Goal: Task Accomplishment & Management: Manage account settings

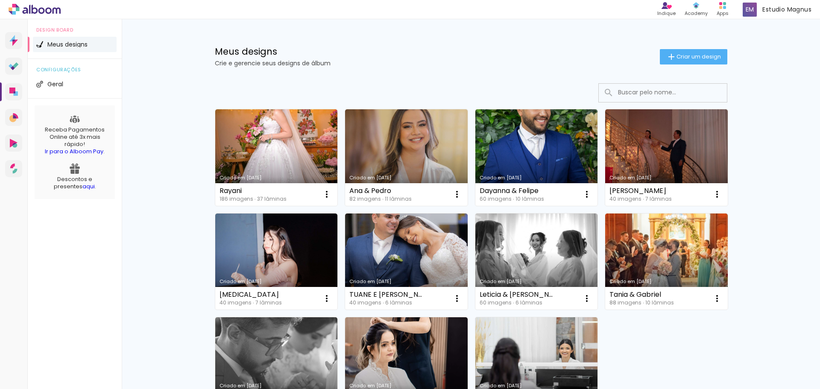
click at [556, 161] on link "Criado em [DATE]" at bounding box center [536, 157] width 123 height 96
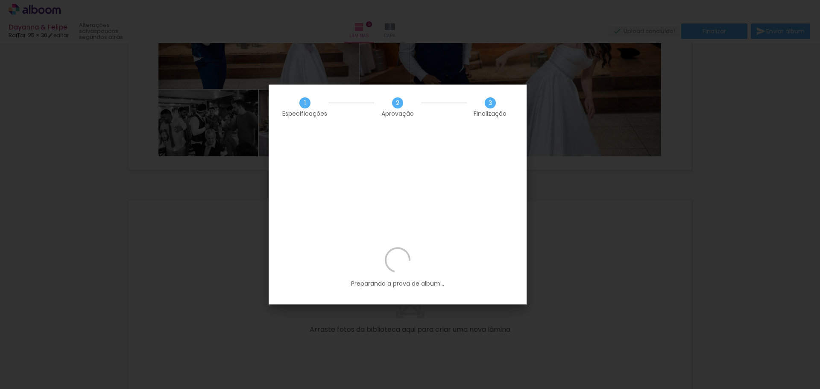
scroll to position [0, 2122]
click at [415, 247] on p "Preparando a prova de album..." at bounding box center [397, 267] width 232 height 41
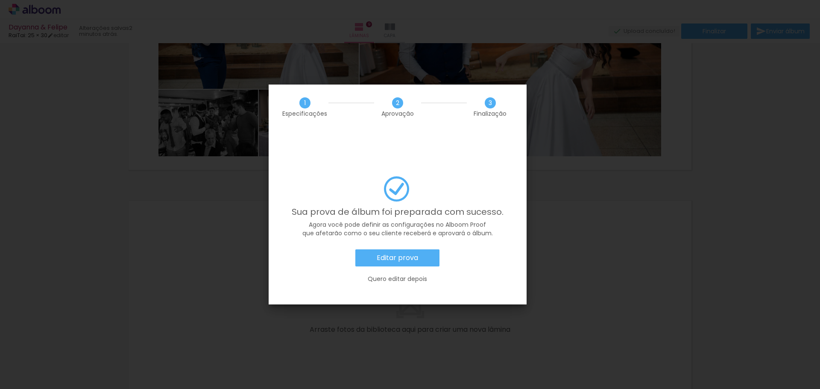
click at [0, 0] on slot "Editar prova" at bounding box center [0, 0] width 0 height 0
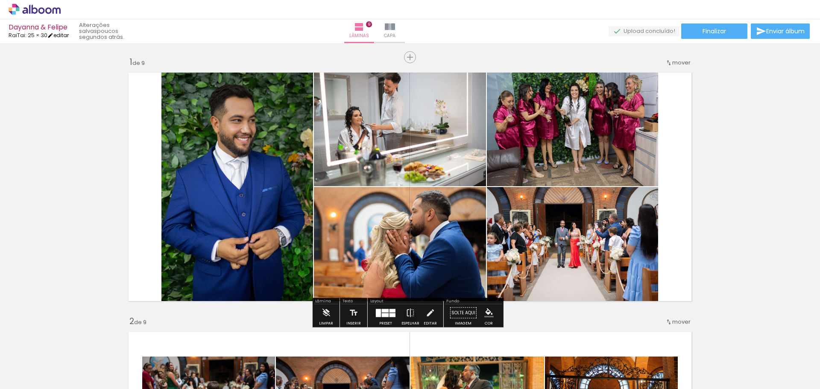
click at [53, 34] on iron-icon at bounding box center [50, 35] width 6 height 6
type input "1"
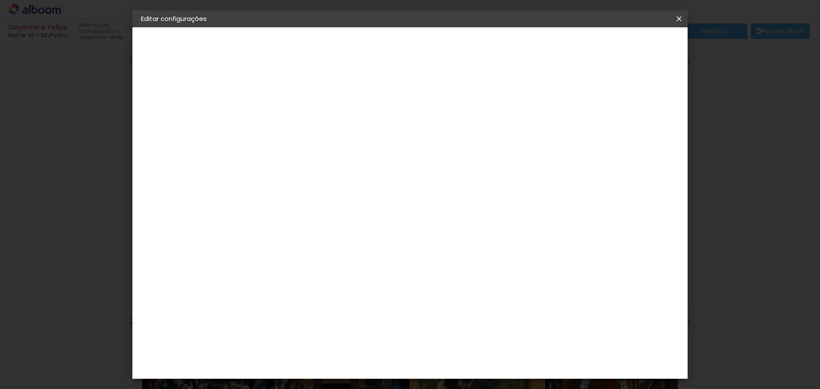
click at [0, 0] on slot "Dayanna & Felipe" at bounding box center [0, 0] width 0 height 0
drag, startPoint x: 492, startPoint y: 115, endPoint x: 222, endPoint y: 98, distance: 270.8
click at [225, 27] on quentale-album-spec "Salvar configurações Salvar configurações" at bounding box center [409, 27] width 555 height 0
click at [681, 18] on iron-icon at bounding box center [679, 19] width 10 height 9
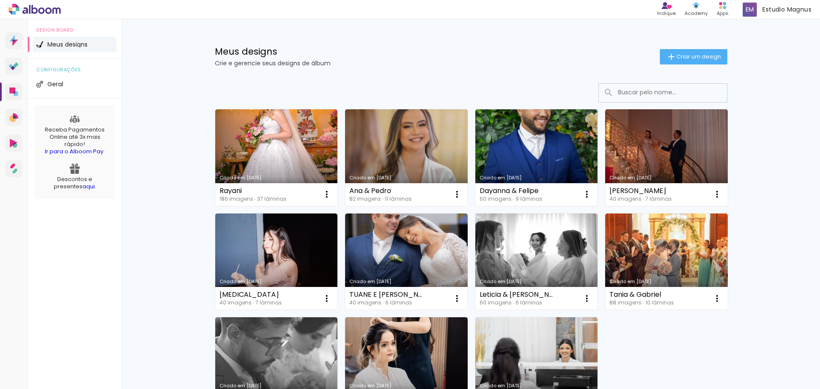
scroll to position [105, 0]
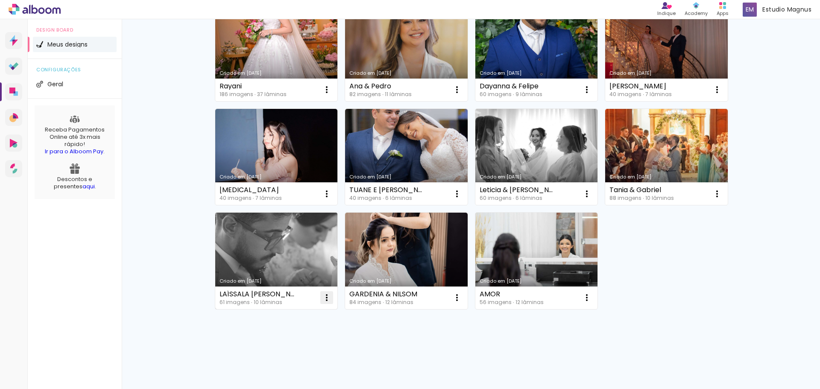
click at [322, 95] on iron-icon at bounding box center [327, 90] width 10 height 10
click at [276, 352] on span "Excluir" at bounding box center [275, 354] width 18 height 6
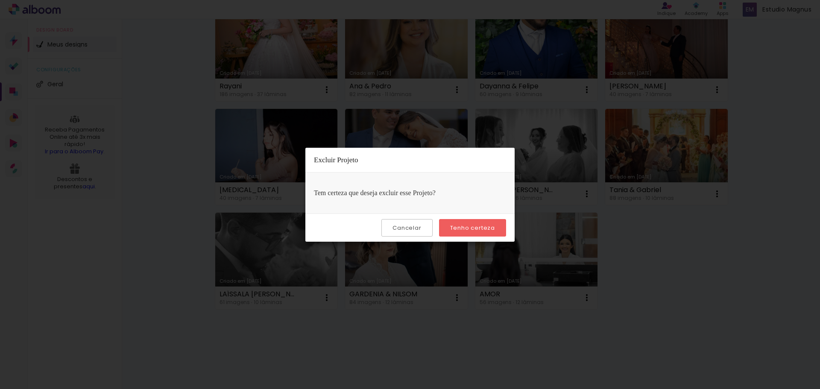
click at [0, 0] on slot "Tenho certeza" at bounding box center [0, 0] width 0 height 0
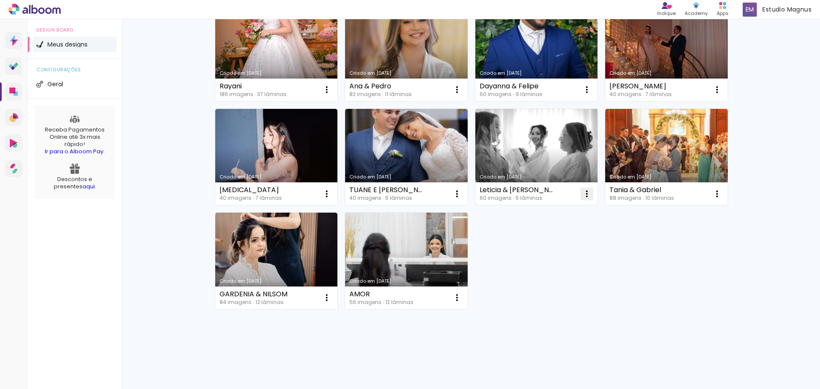
click at [332, 95] on iron-icon at bounding box center [327, 90] width 10 height 10
click at [551, 249] on paper-item "Excluir" at bounding box center [550, 250] width 84 height 17
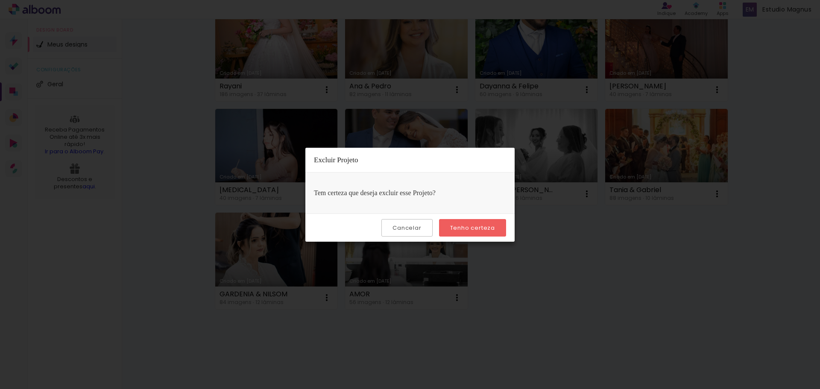
click at [458, 219] on paper-button "Tenho certeza" at bounding box center [472, 228] width 67 height 18
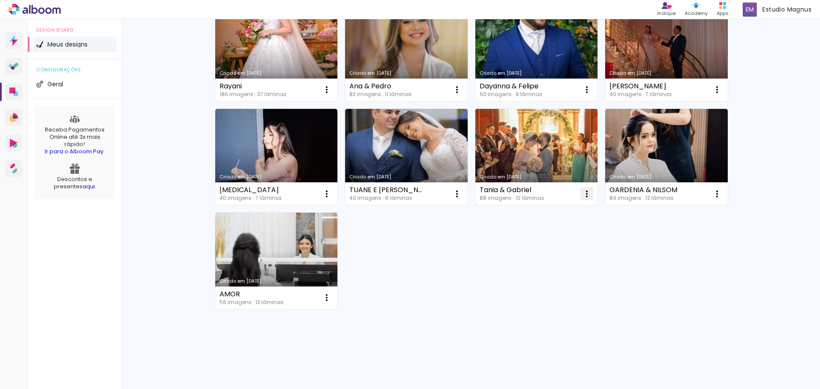
click at [332, 95] on iron-icon at bounding box center [327, 90] width 10 height 10
click at [548, 253] on paper-item "Excluir" at bounding box center [550, 250] width 84 height 17
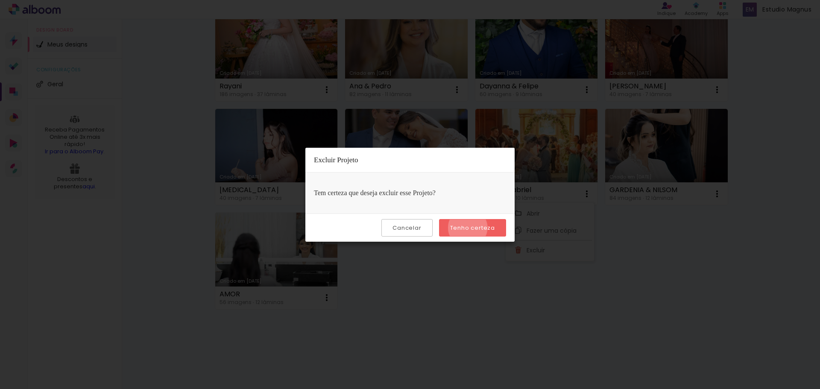
click at [0, 0] on slot "Tenho certeza" at bounding box center [0, 0] width 0 height 0
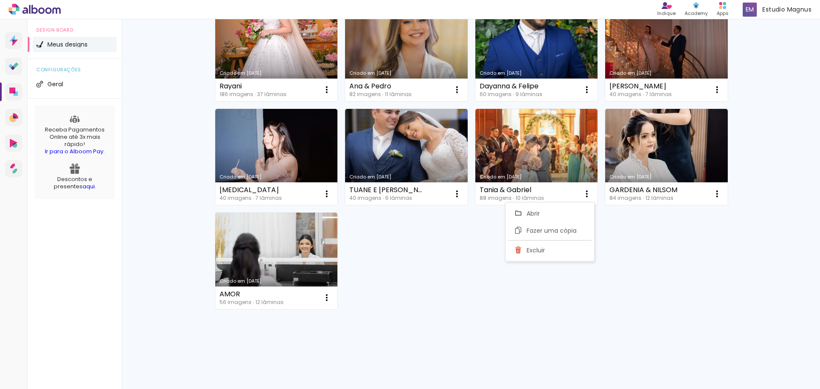
scroll to position [0, 0]
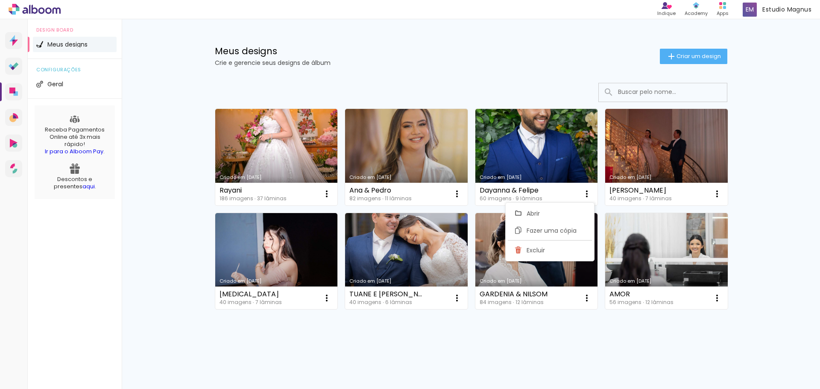
click at [751, 254] on div "Meus designs Crie e gerencie seus designs de álbum Criar um design Criado em 01…" at bounding box center [471, 204] width 698 height 370
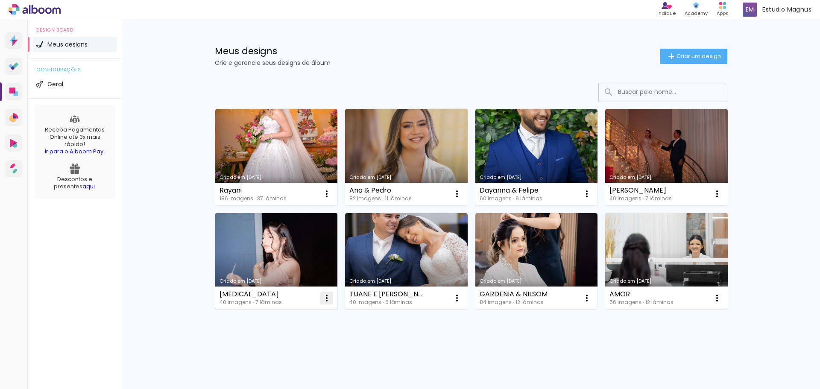
click at [325, 199] on iron-icon at bounding box center [327, 194] width 10 height 10
click at [272, 354] on span "Excluir" at bounding box center [275, 354] width 18 height 6
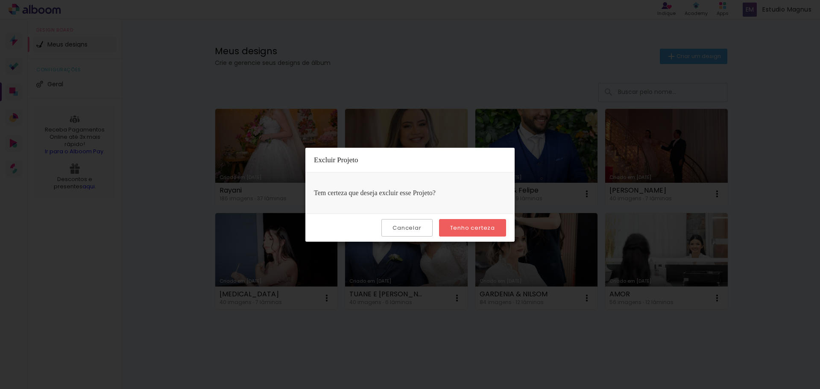
click at [0, 0] on slot "Tenho certeza" at bounding box center [0, 0] width 0 height 0
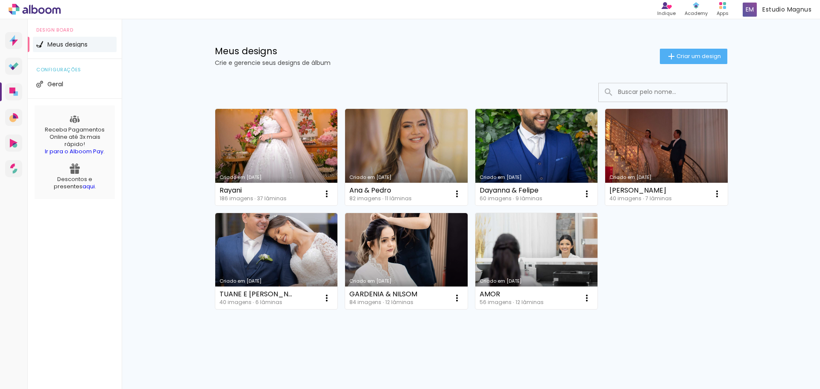
scroll to position [0, 0]
drag, startPoint x: 599, startPoint y: 332, endPoint x: 597, endPoint y: 359, distance: 27.0
click at [599, 332] on div "Criado em 01/09/25 Rayani 186 imagens ∙ 37 lâminas Abrir Fazer uma cópia Exclui…" at bounding box center [470, 232] width 555 height 315
drag, startPoint x: 662, startPoint y: 308, endPoint x: 649, endPoint y: 298, distance: 16.6
click at [662, 308] on div "Criado em 01/09/25 Rayani 186 imagens ∙ 37 lâminas Abrir Fazer uma cópia Exclui…" at bounding box center [471, 209] width 520 height 208
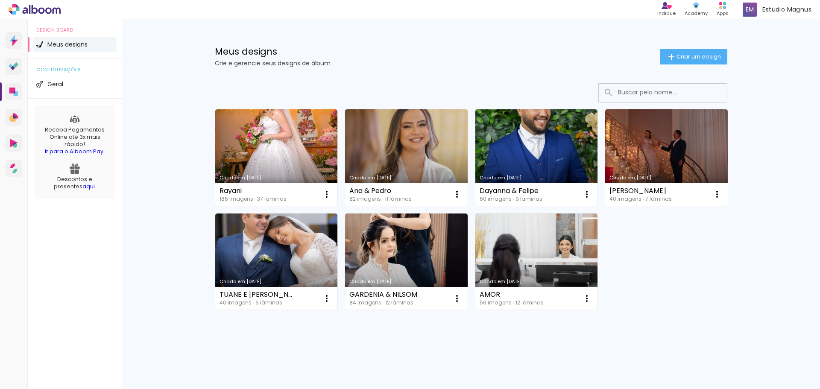
click at [685, 294] on div "Criado em 01/09/25 Rayani 186 imagens ∙ 37 lâminas Abrir Fazer uma cópia Exclui…" at bounding box center [471, 209] width 520 height 208
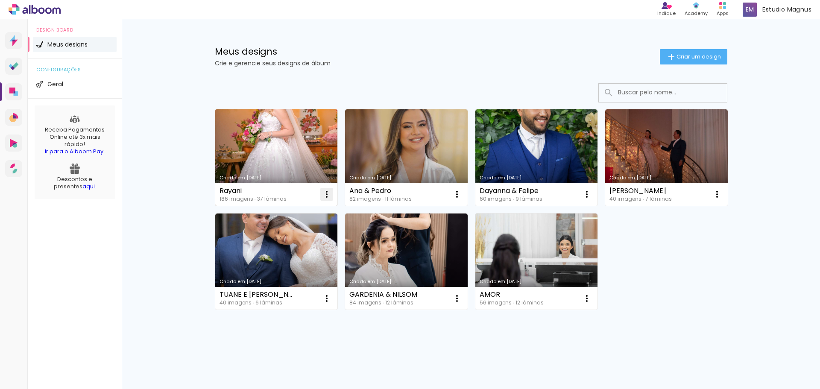
click at [323, 193] on iron-icon at bounding box center [327, 194] width 10 height 10
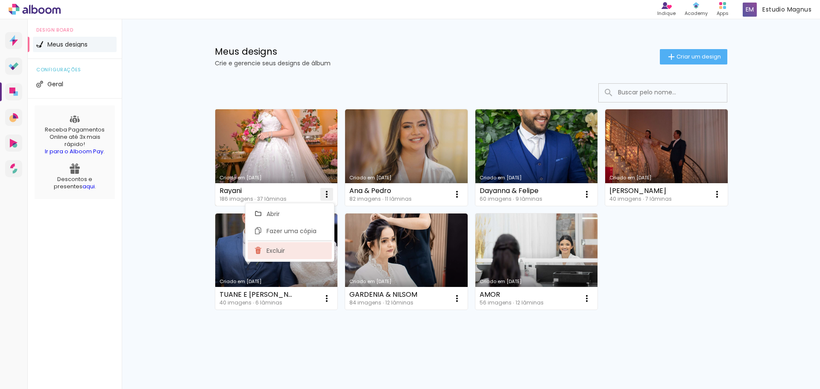
click at [284, 251] on span "Excluir" at bounding box center [275, 251] width 18 height 6
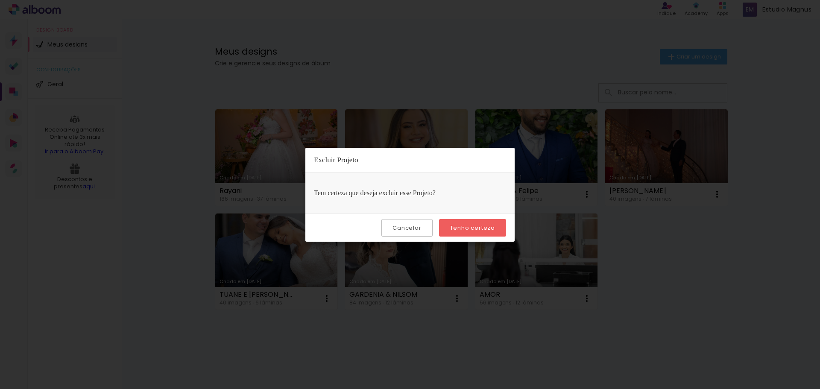
click at [0, 0] on slot "Tenho certeza" at bounding box center [0, 0] width 0 height 0
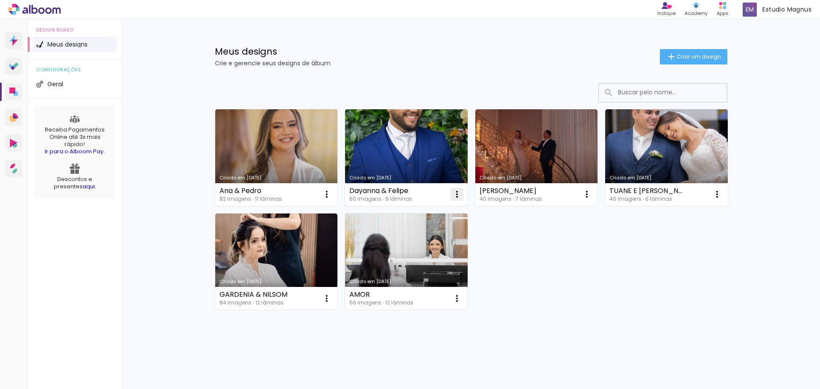
click at [332, 193] on iron-icon at bounding box center [327, 194] width 10 height 10
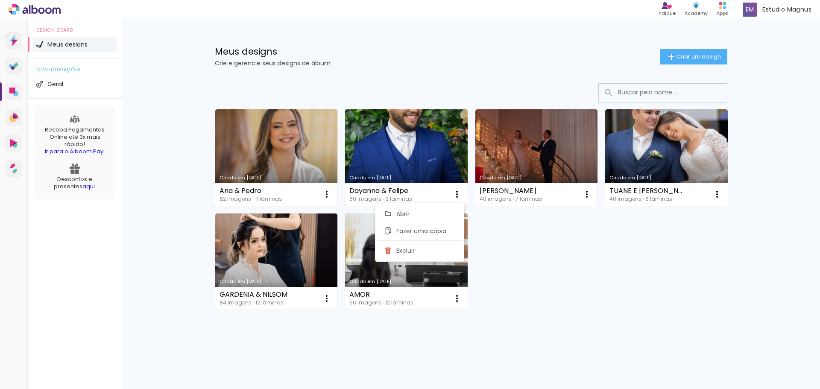
click at [380, 125] on link "Criado em [DATE]" at bounding box center [406, 157] width 123 height 96
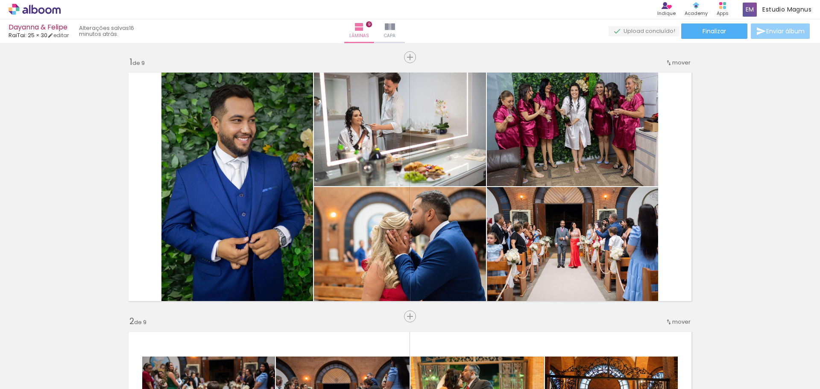
click at [781, 30] on span "Enviar álbum" at bounding box center [785, 31] width 38 height 6
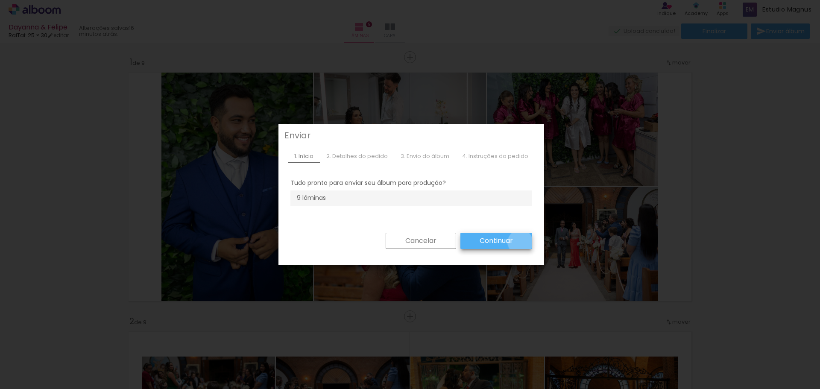
click at [517, 242] on paper-button "Continuar" at bounding box center [496, 241] width 72 height 16
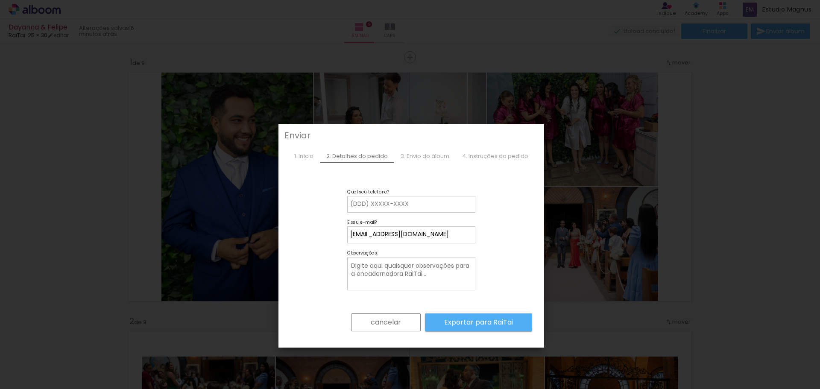
click at [398, 323] on paper-button "cancelar" at bounding box center [386, 322] width 70 height 18
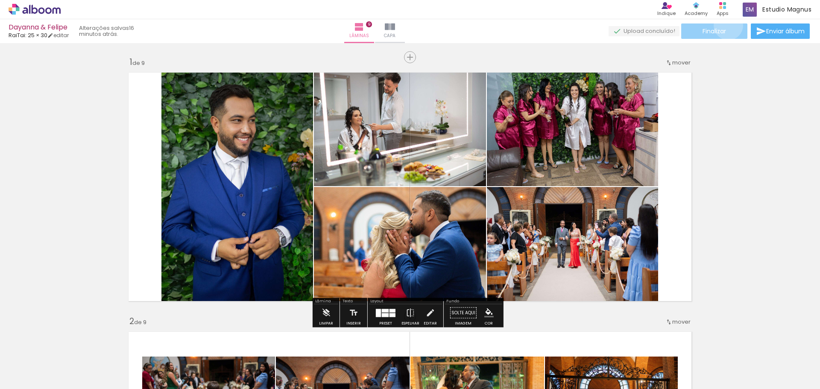
click at [725, 25] on paper-button "Finalizar" at bounding box center [714, 30] width 66 height 15
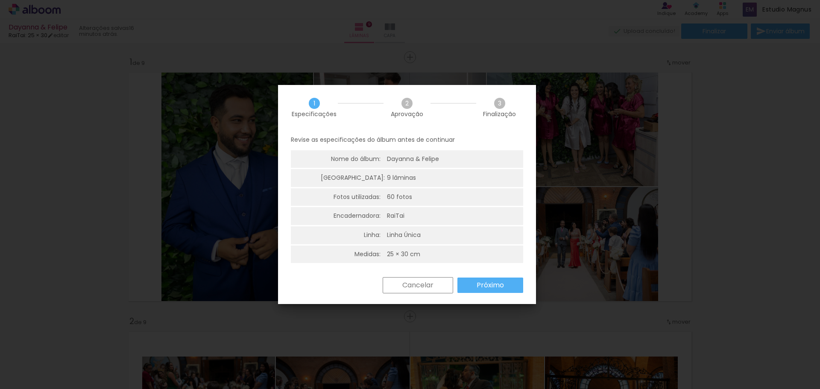
click at [0, 0] on slot "Próximo" at bounding box center [0, 0] width 0 height 0
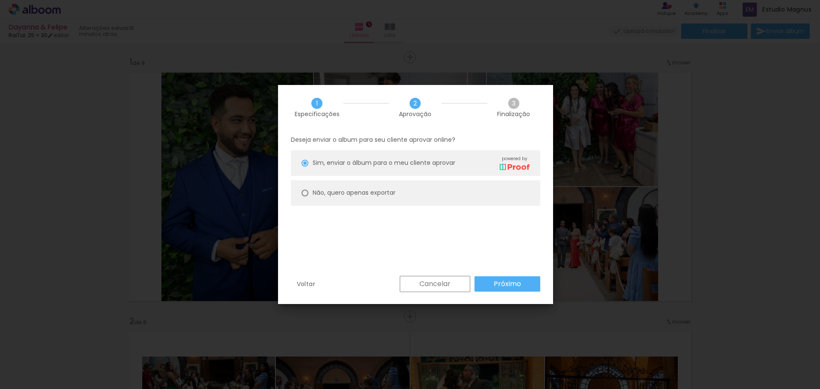
click at [0, 0] on slot "Não, quero apenas exportar" at bounding box center [0, 0] width 0 height 0
type paper-radio-button "on"
click at [0, 0] on slot "Próximo" at bounding box center [0, 0] width 0 height 0
type input "Alta, 300 DPI"
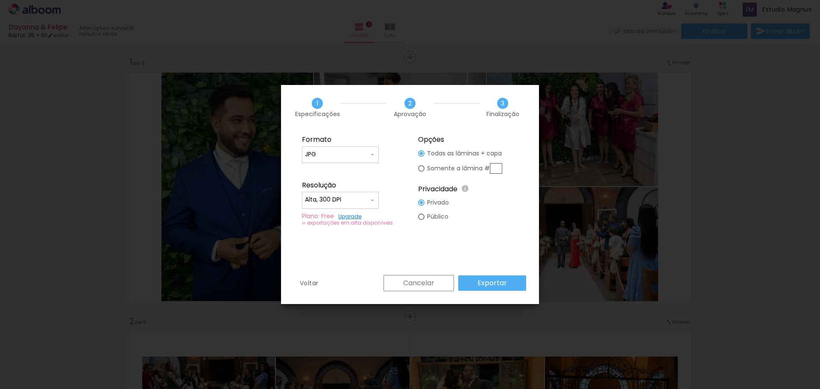
click at [0, 0] on slot "Exportar" at bounding box center [0, 0] width 0 height 0
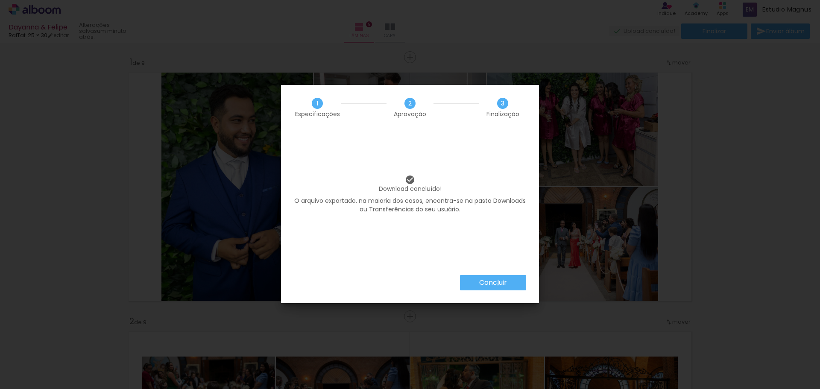
click at [0, 0] on slot "Concluir" at bounding box center [0, 0] width 0 height 0
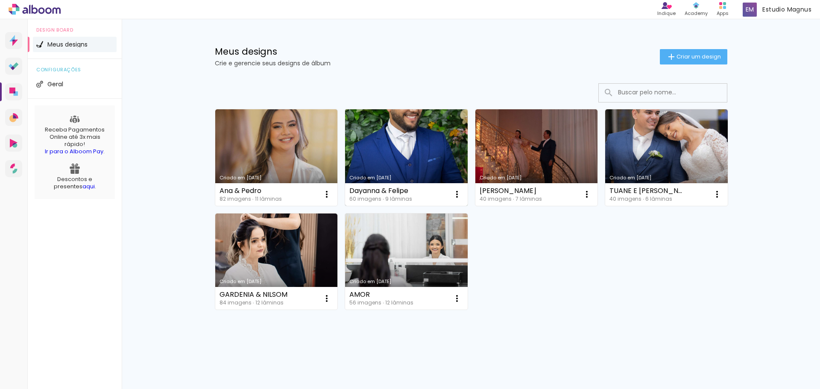
click at [429, 149] on link "Criado em [DATE]" at bounding box center [406, 157] width 123 height 96
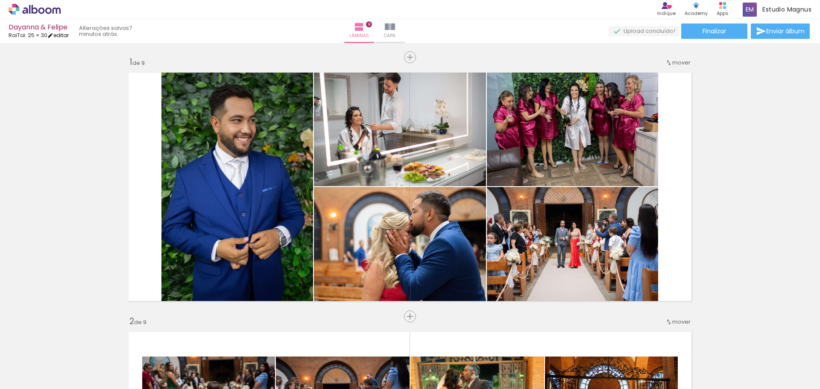
click at [58, 33] on link "editar" at bounding box center [57, 35] width 21 height 7
type input "1"
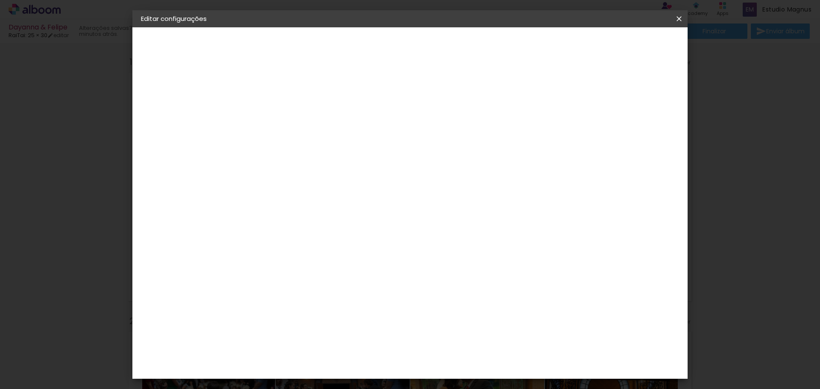
click at [0, 0] on slot "Dayanna & Felipe" at bounding box center [0, 0] width 0 height 0
click at [281, 118] on input "Dayanna & Felipe" at bounding box center [281, 114] width 0 height 13
drag, startPoint x: 527, startPoint y: 115, endPoint x: 195, endPoint y: 117, distance: 332.2
click at [195, 27] on quentale-album-spec "Salvar configurações Salvar configurações" at bounding box center [409, 27] width 555 height 0
